Goal: Information Seeking & Learning: Learn about a topic

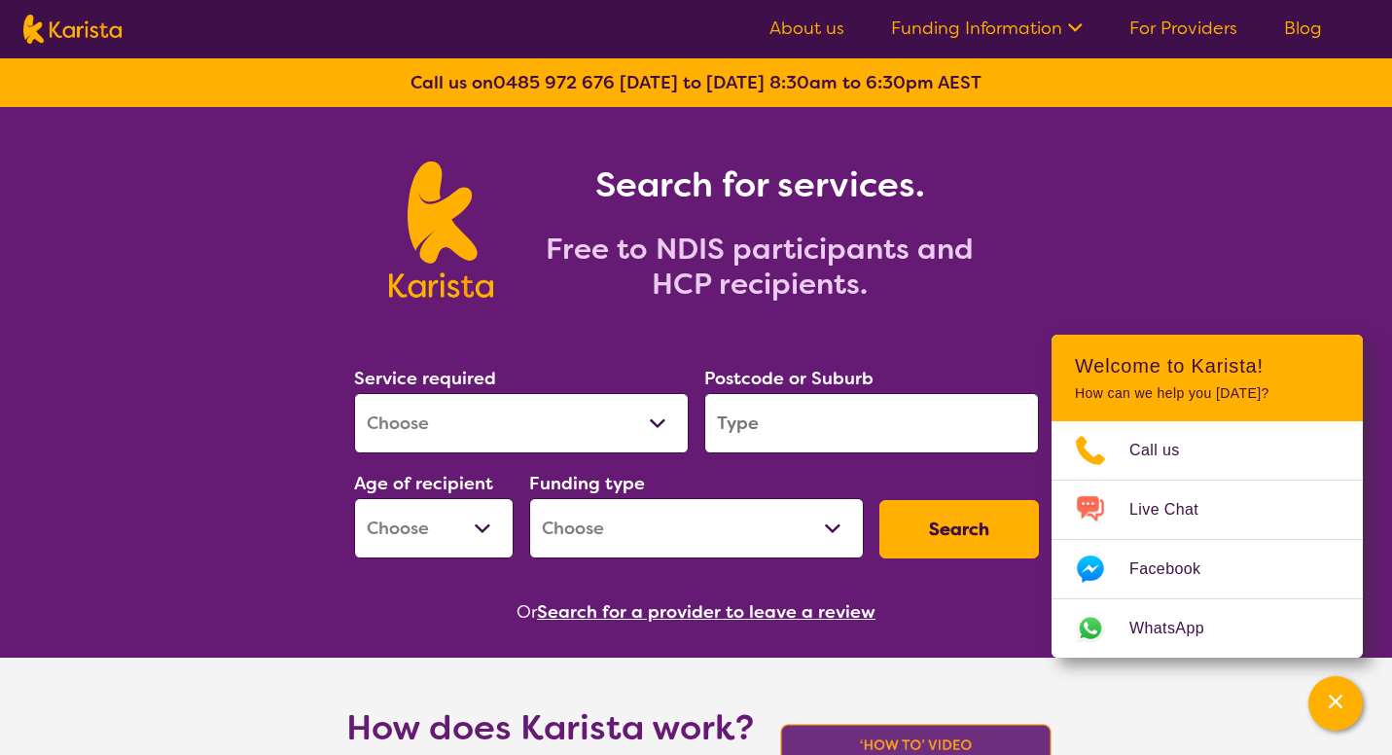
select select "[MEDICAL_DATA]"
click at [792, 429] on input "search" at bounding box center [871, 423] width 335 height 60
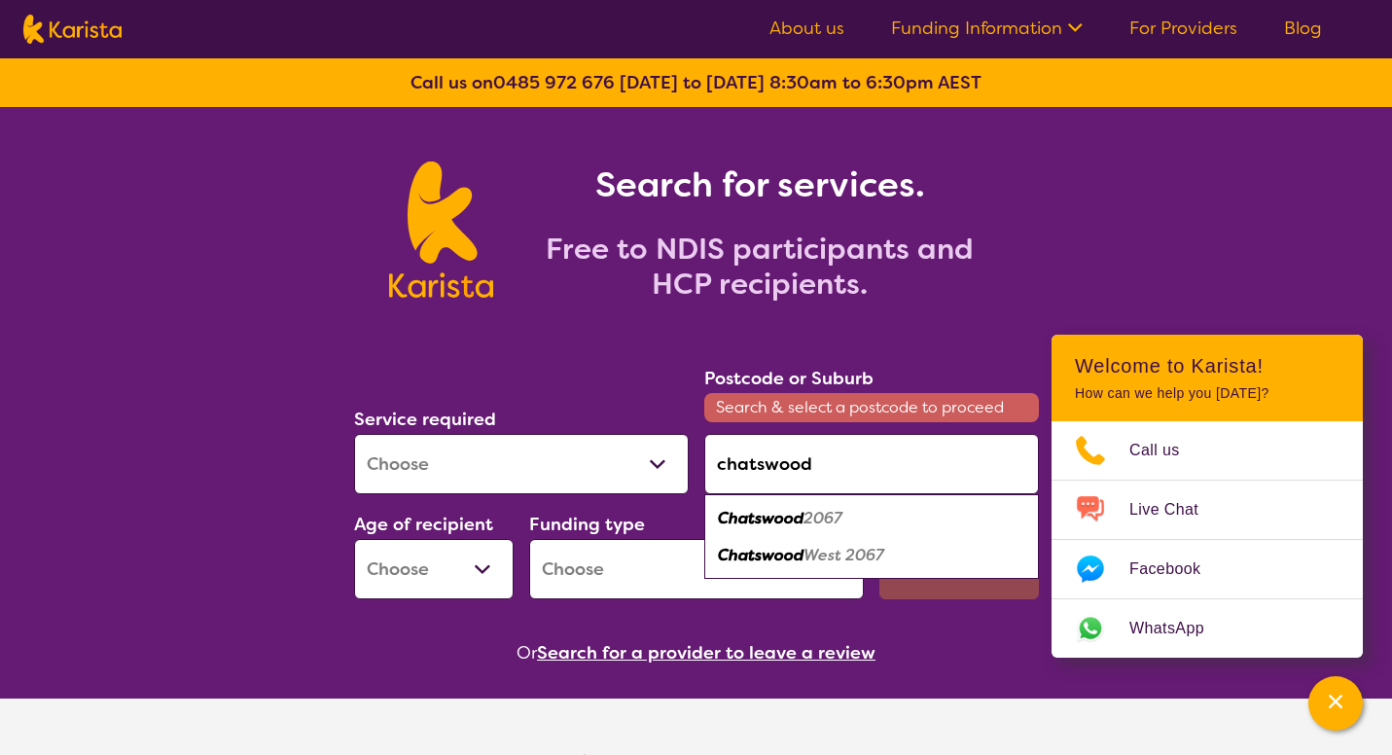
click at [811, 522] on em "2067" at bounding box center [822, 518] width 39 height 20
type input "2067"
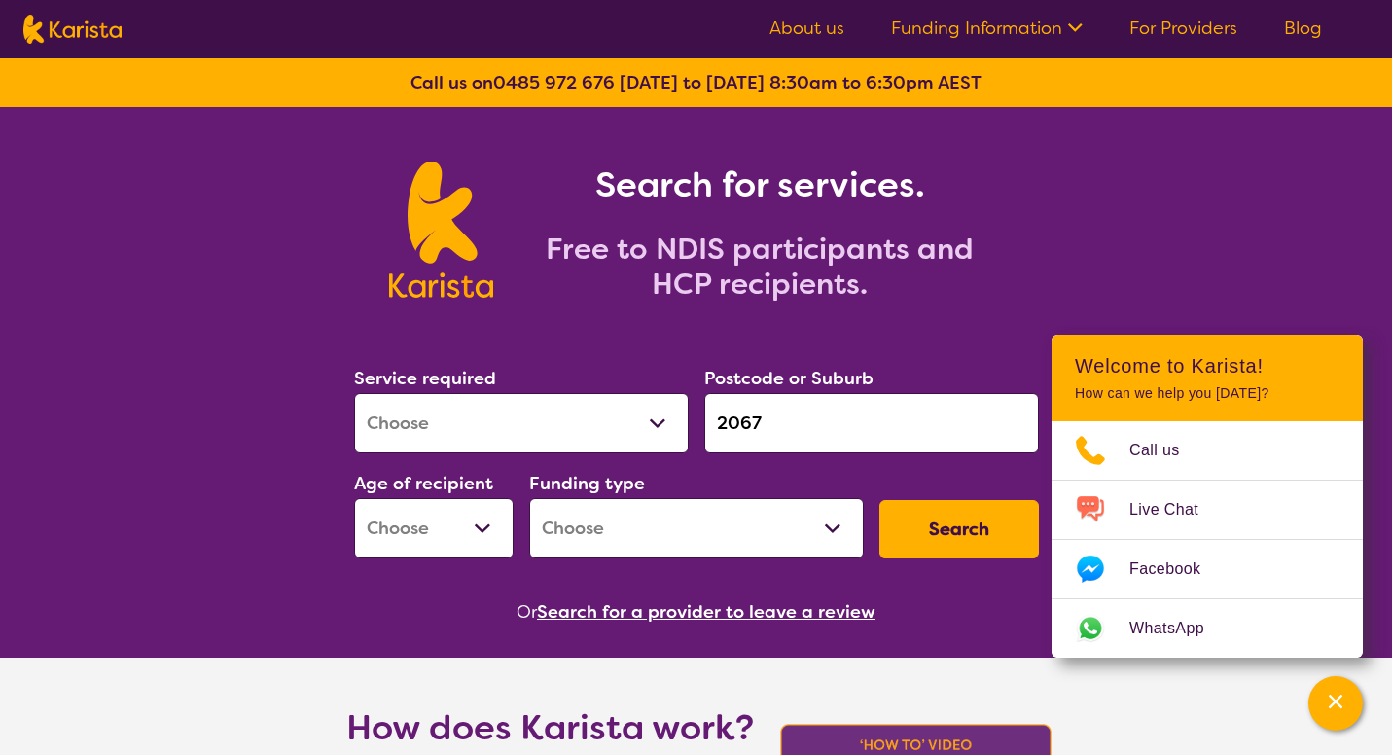
select select "EC"
select select "NDIS"
click at [962, 519] on button "Search" at bounding box center [959, 529] width 160 height 58
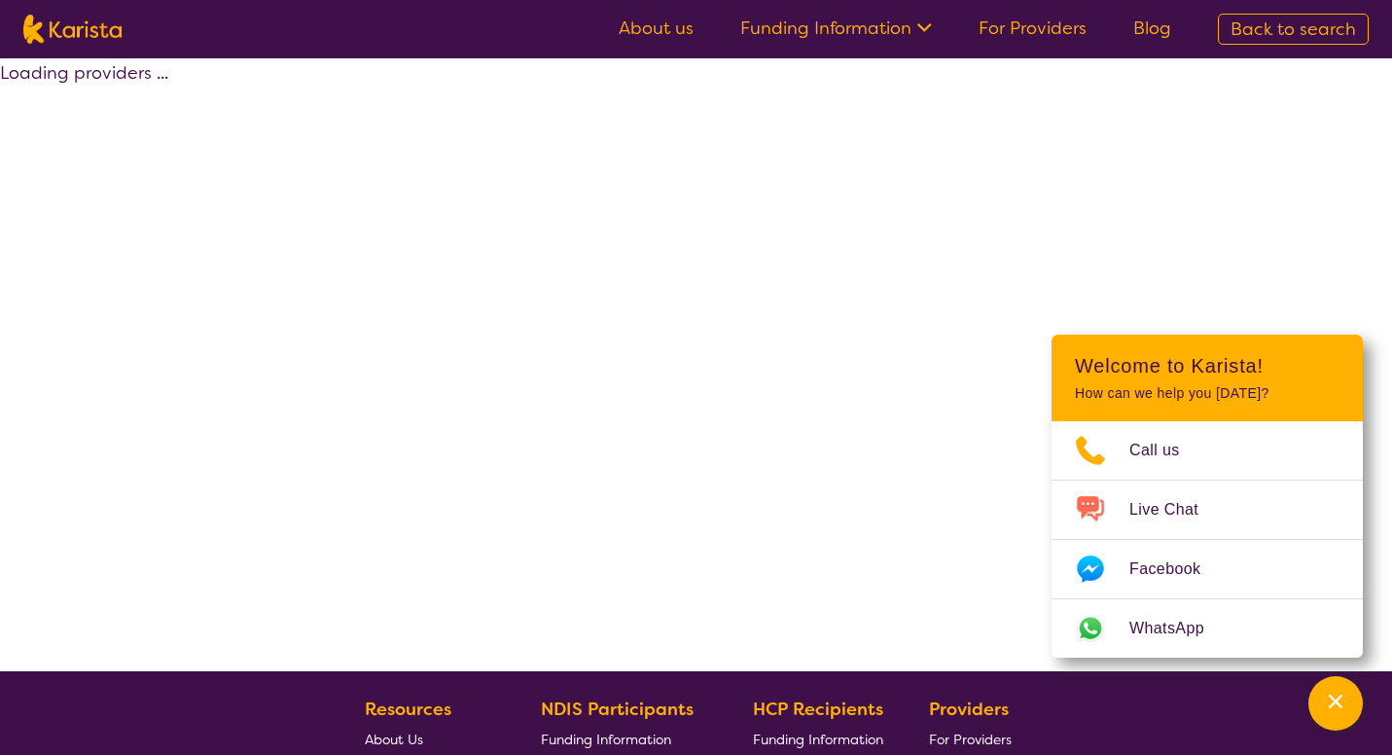
select select "by_score"
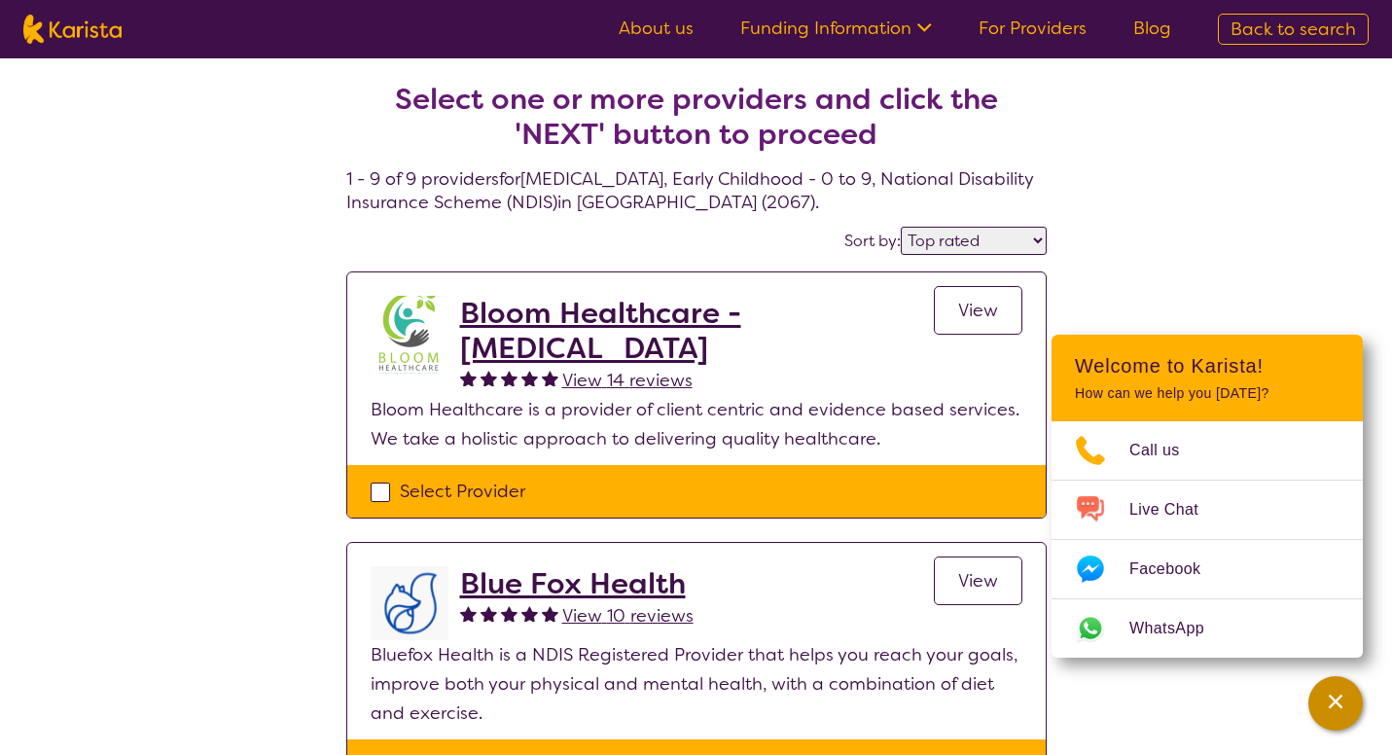
click at [1338, 710] on icon "Channel Menu" at bounding box center [1335, 701] width 19 height 19
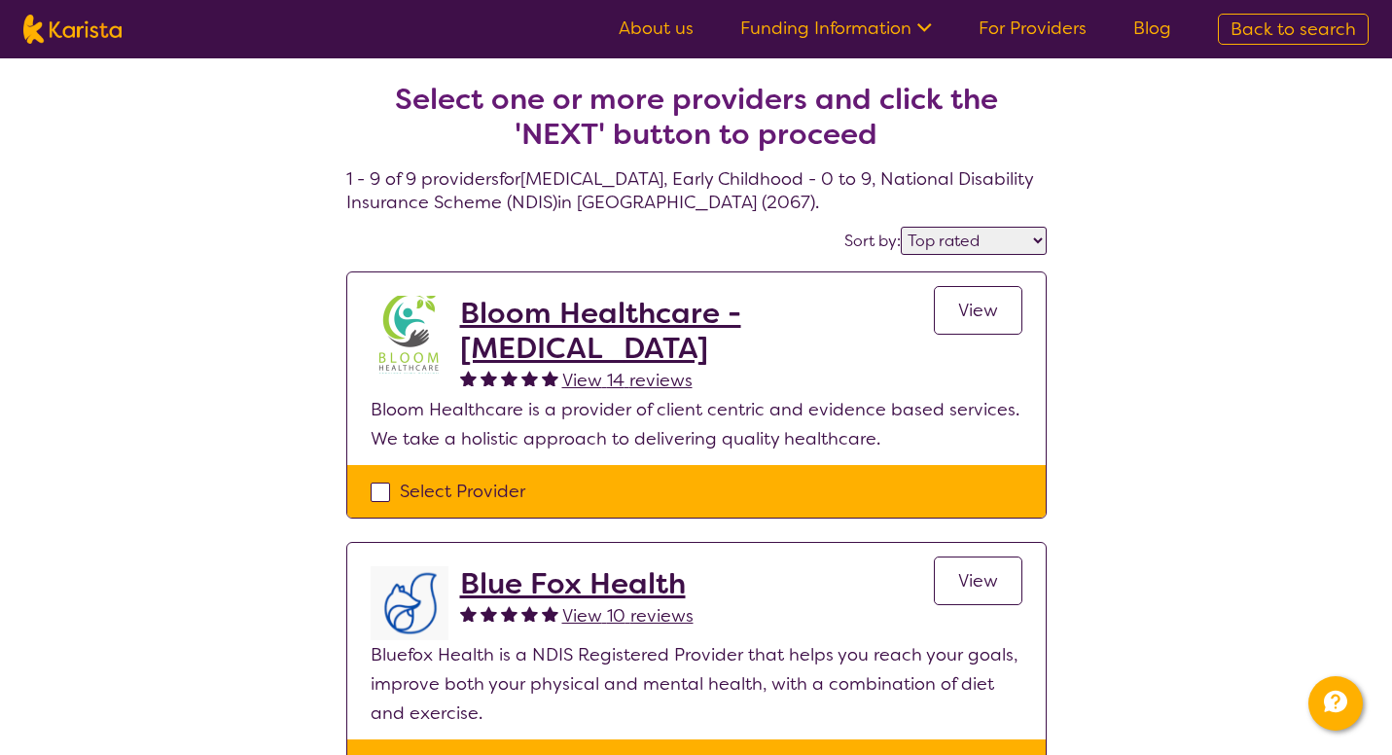
select select "[MEDICAL_DATA]"
select select "EC"
select select "NDIS"
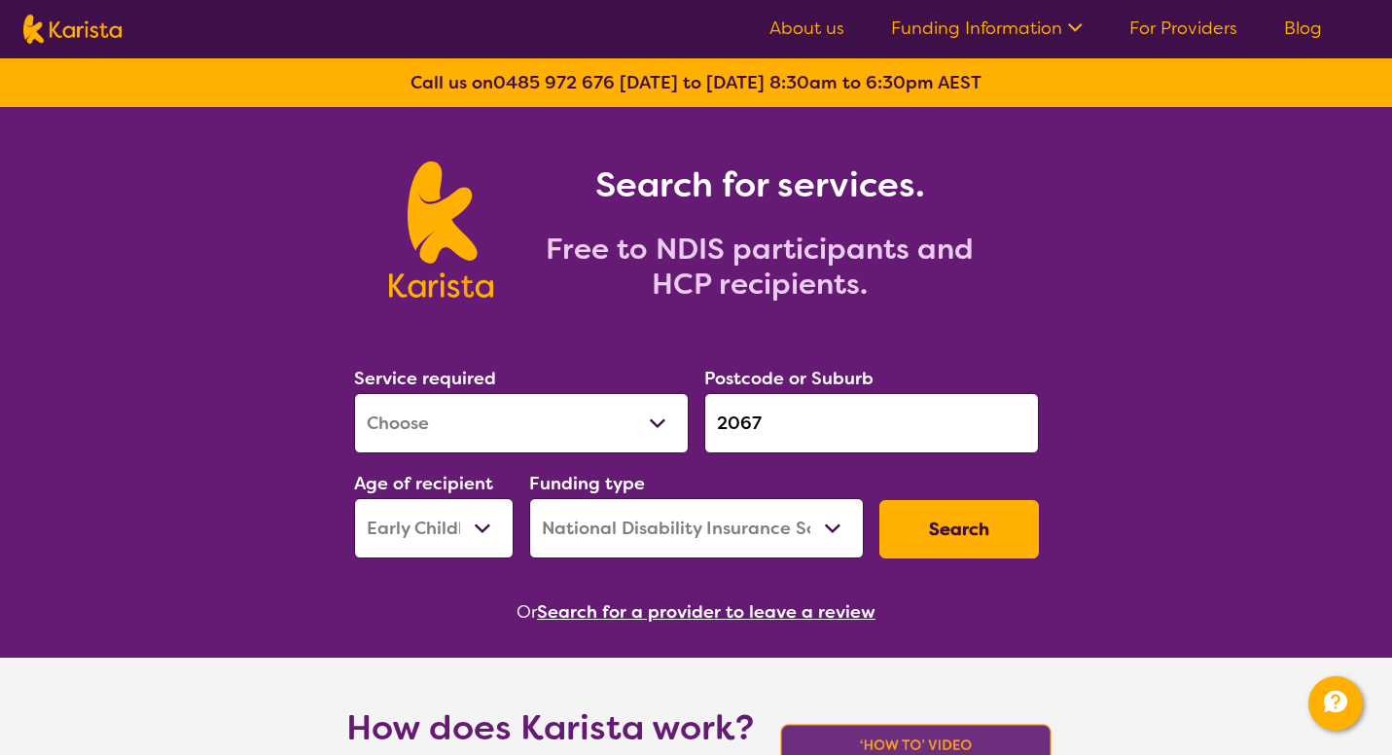
drag, startPoint x: 780, startPoint y: 431, endPoint x: 696, endPoint y: 427, distance: 83.7
click at [696, 427] on div "Postcode or Suburb 2067" at bounding box center [871, 408] width 350 height 105
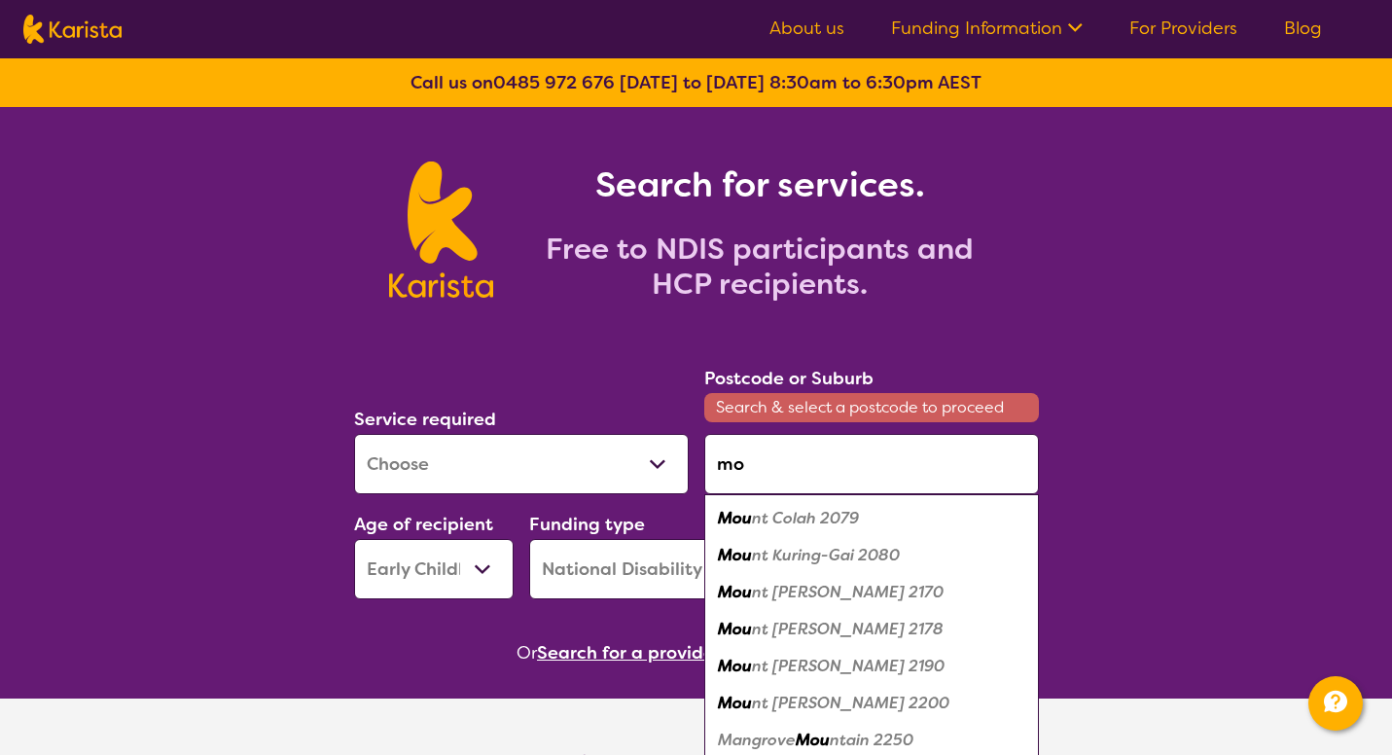
type input "m"
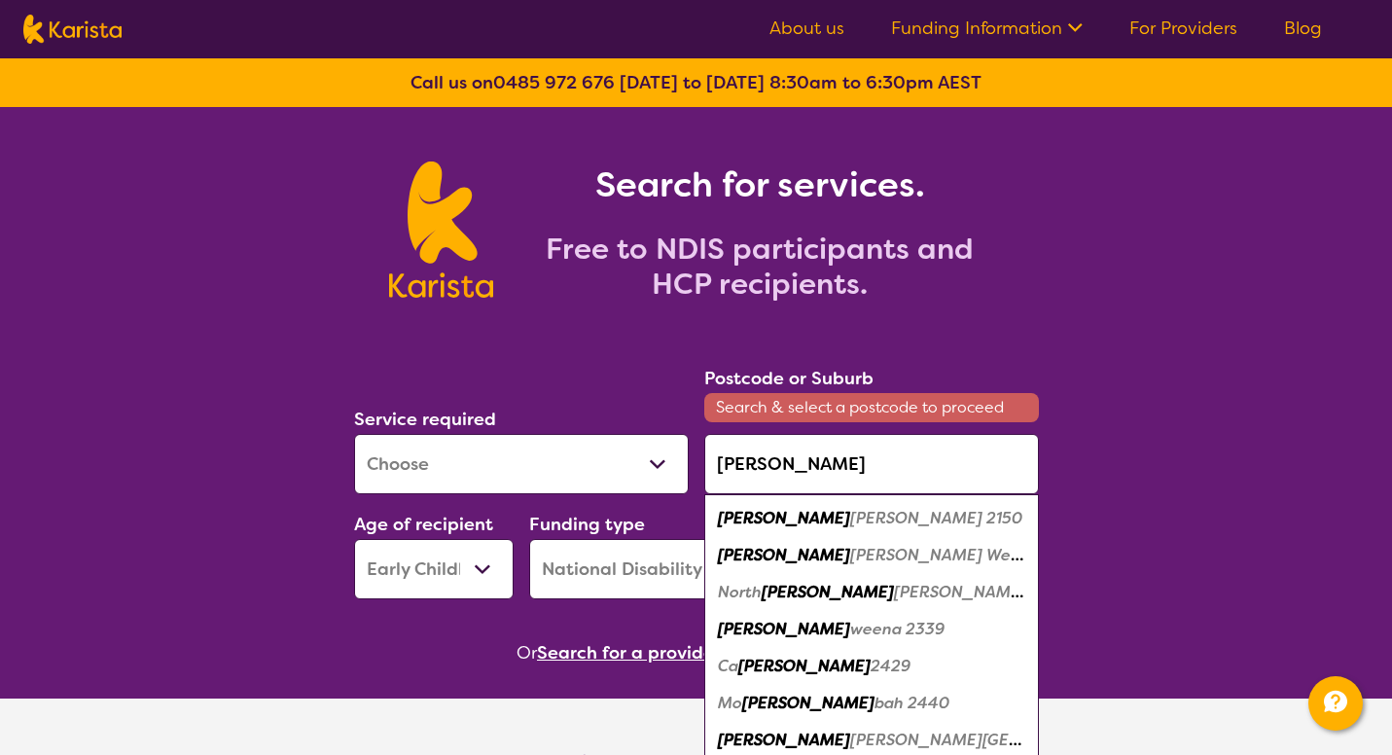
click at [850, 517] on em "[PERSON_NAME] 2150" at bounding box center [936, 518] width 172 height 20
type input "2150"
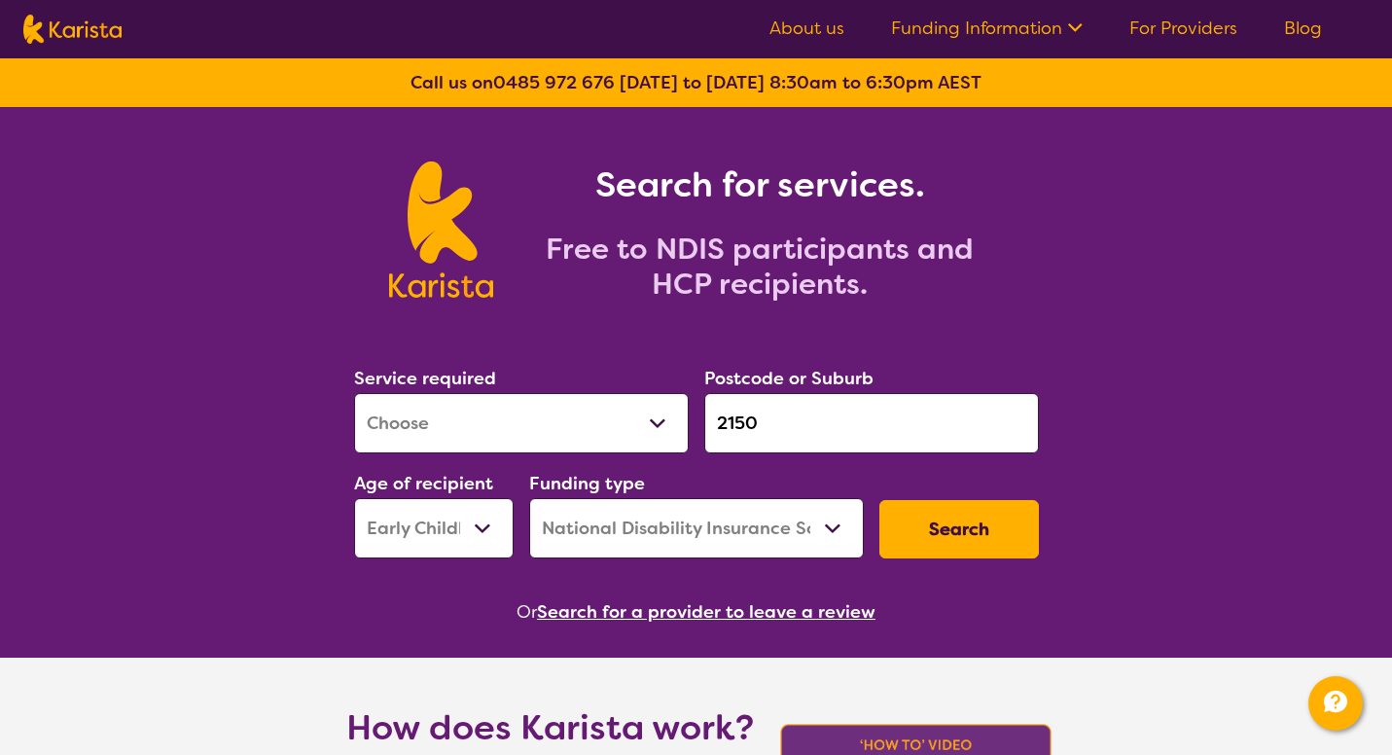
click at [969, 533] on button "Search" at bounding box center [959, 529] width 160 height 58
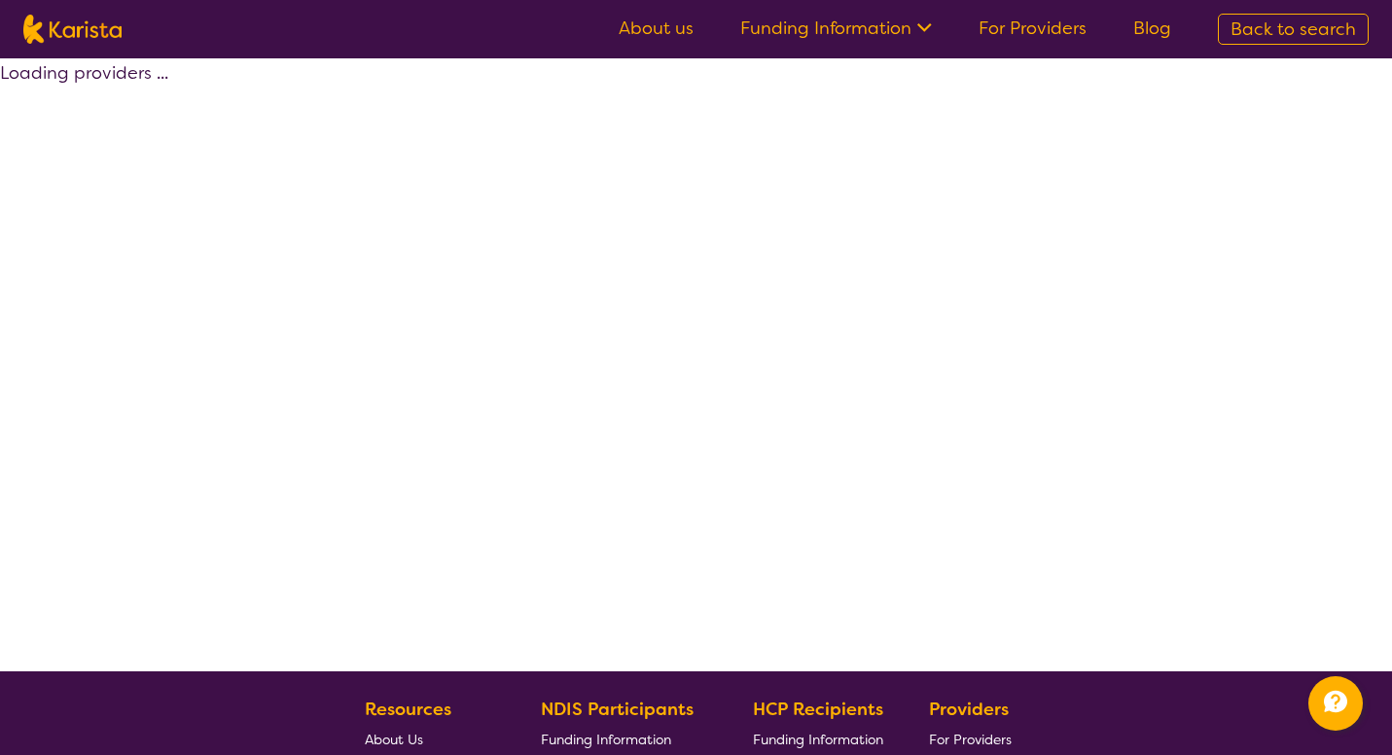
select select "by_score"
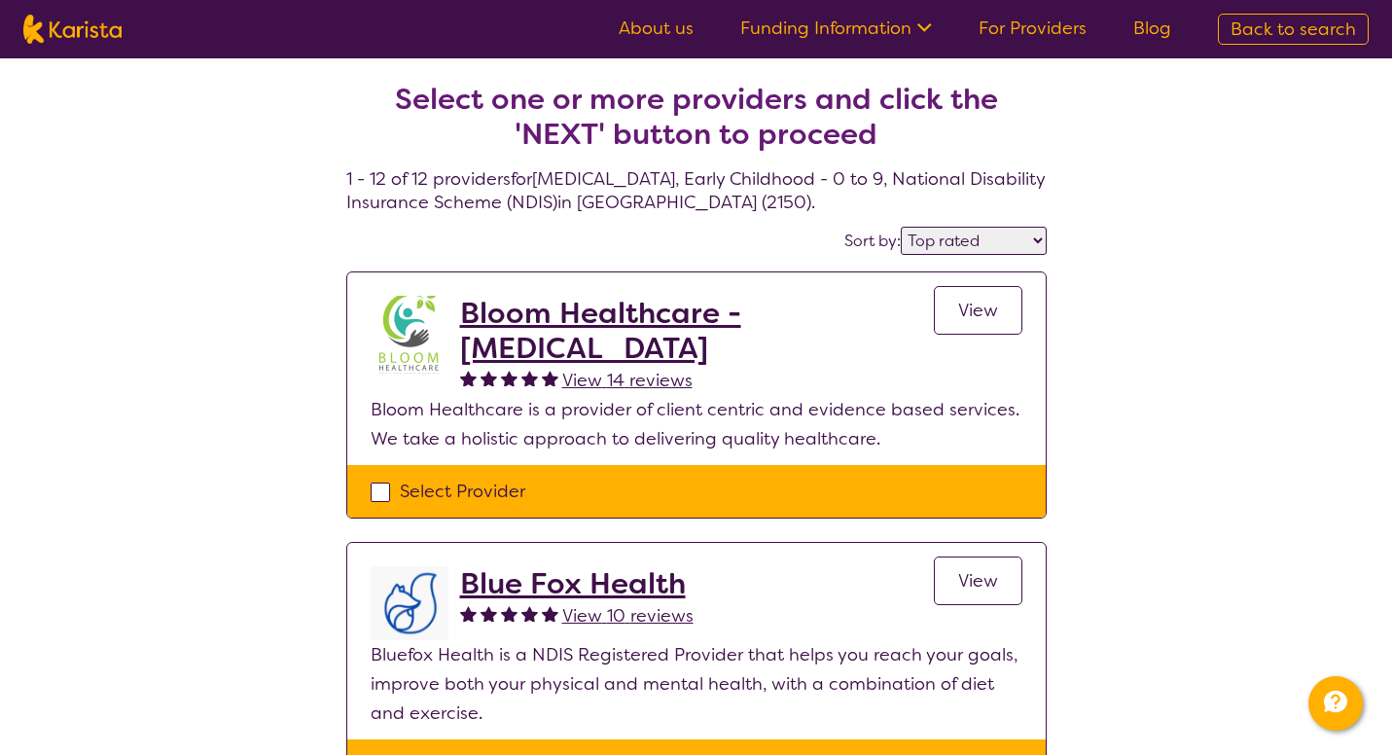
select select "[MEDICAL_DATA]"
select select "EC"
select select "NDIS"
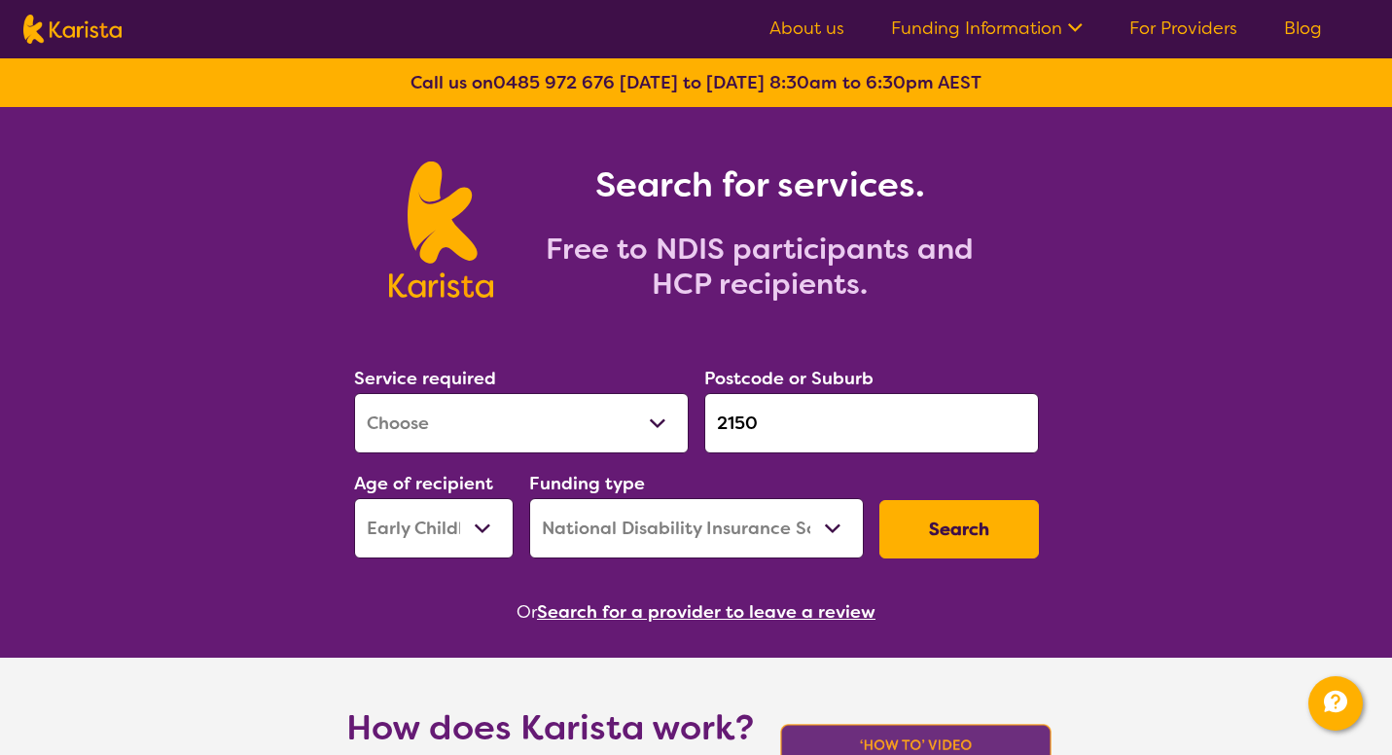
drag, startPoint x: 792, startPoint y: 425, endPoint x: 691, endPoint y: 410, distance: 102.2
click at [691, 410] on div "Service required Allied Health Assistant Assessment ([MEDICAL_DATA] or [MEDICAL…" at bounding box center [696, 461] width 700 height 210
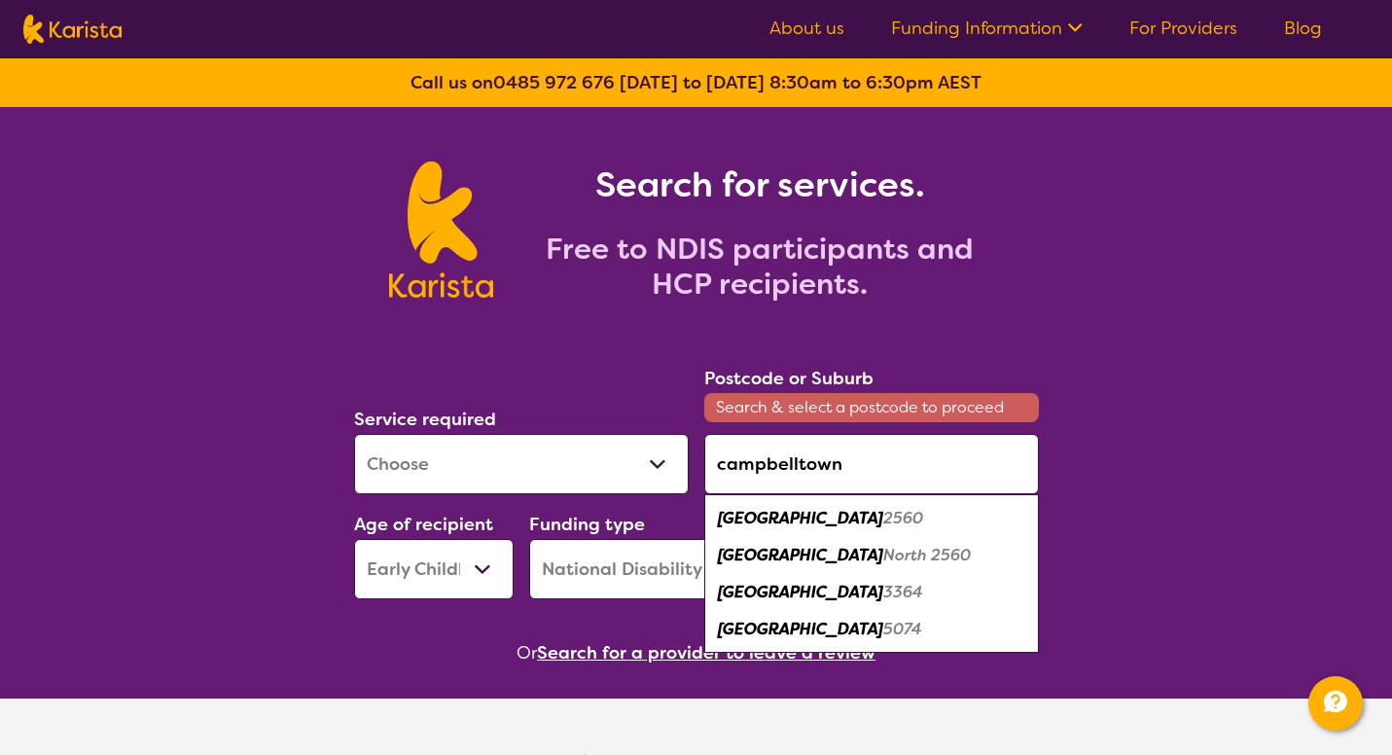
click at [883, 519] on em "2560" at bounding box center [903, 518] width 40 height 20
type input "2560"
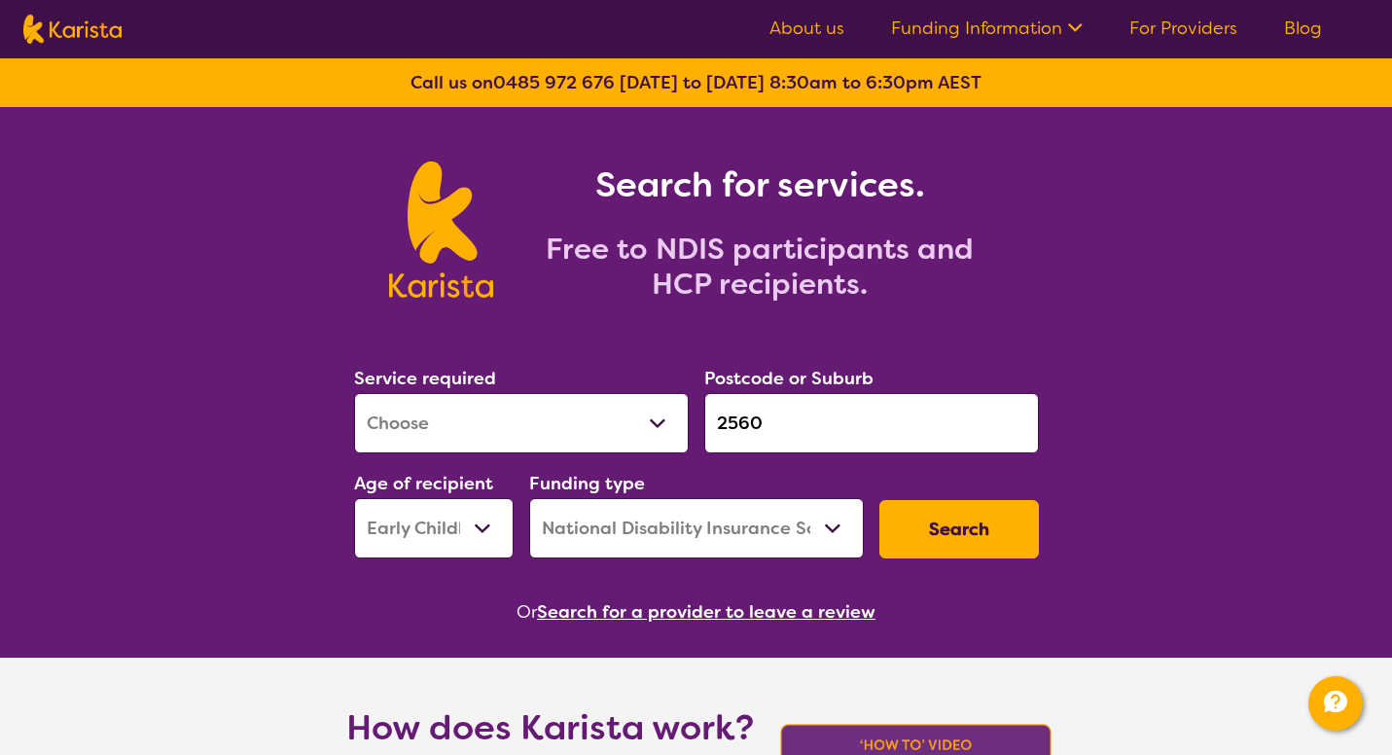
click at [967, 545] on button "Search" at bounding box center [959, 529] width 160 height 58
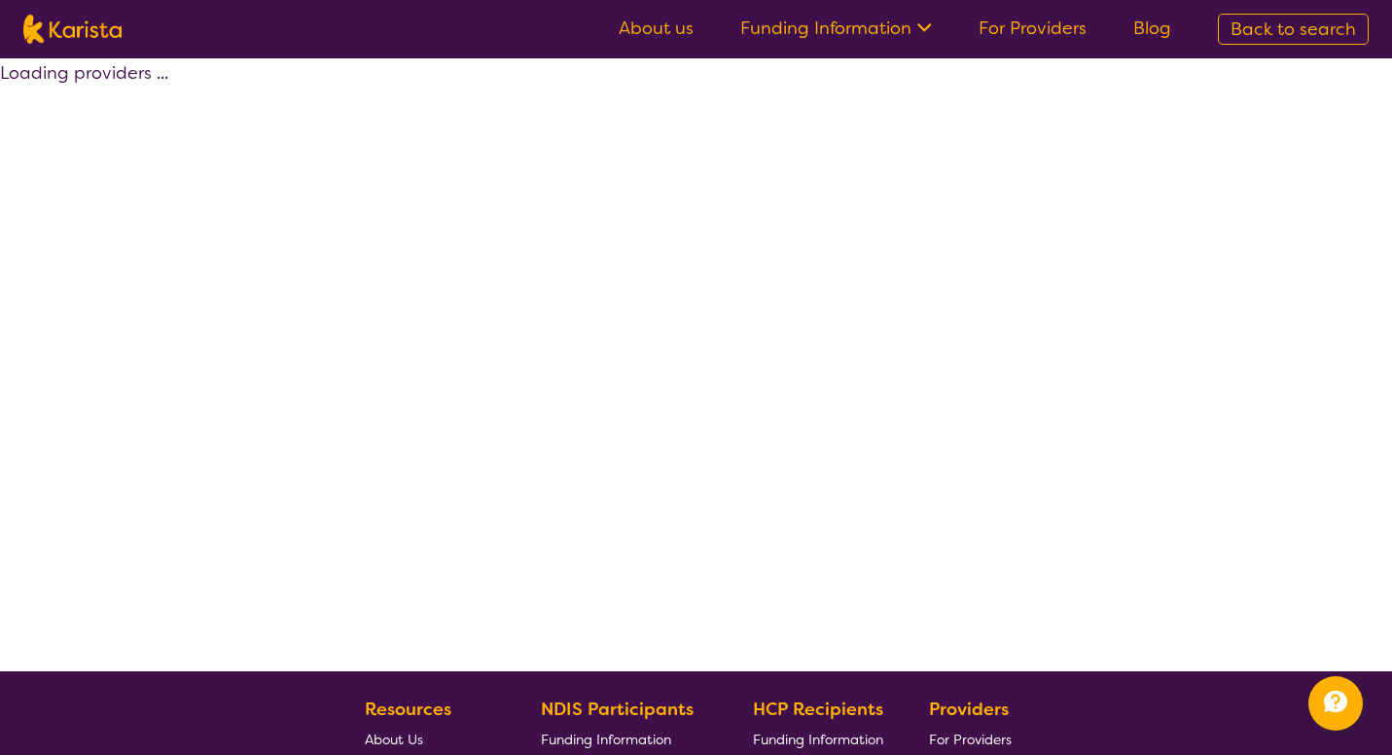
select select "by_score"
